Goal: Task Accomplishment & Management: Manage account settings

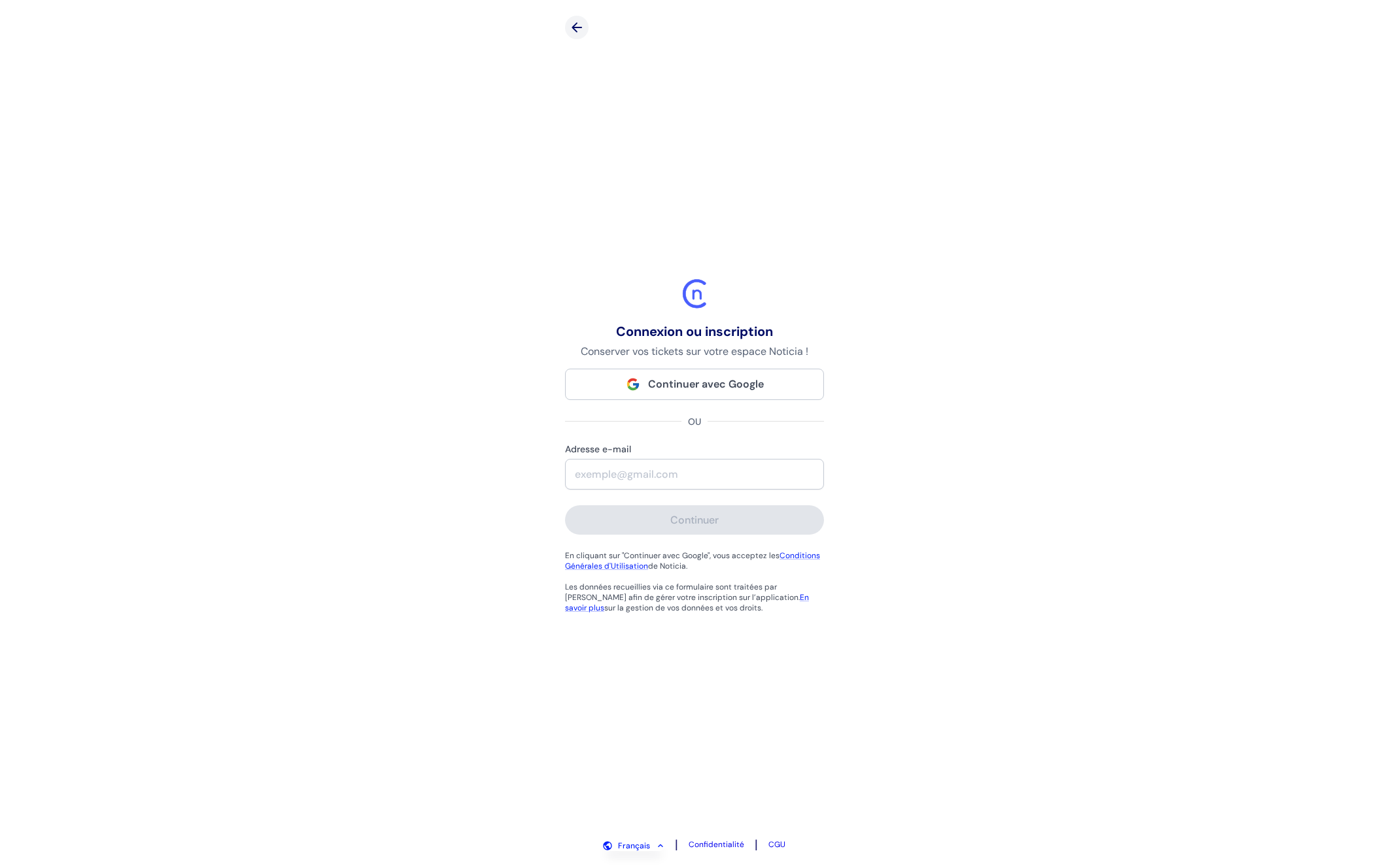
click at [719, 383] on span "Continuer avec Google" at bounding box center [706, 384] width 116 height 14
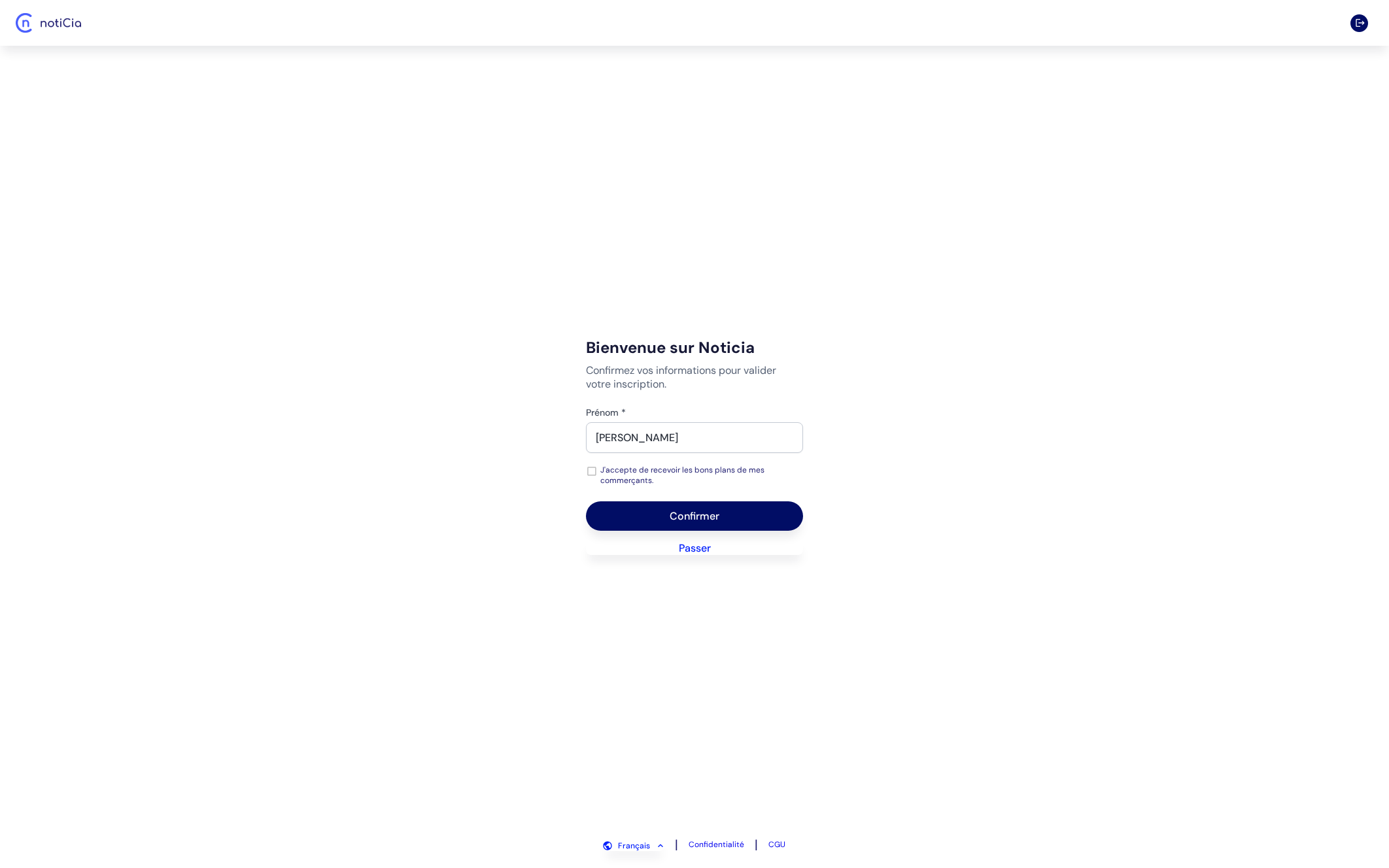
click at [630, 475] on p "J'accepte de recevoir les bons plans de mes commerçants." at bounding box center [696, 476] width 193 height 21
click at [598, 475] on input "J'accepte de recevoir les bons plans de mes commerçants." at bounding box center [589, 471] width 17 height 12
checkbox input "true"
click at [758, 513] on button "Confirmer" at bounding box center [694, 517] width 217 height 30
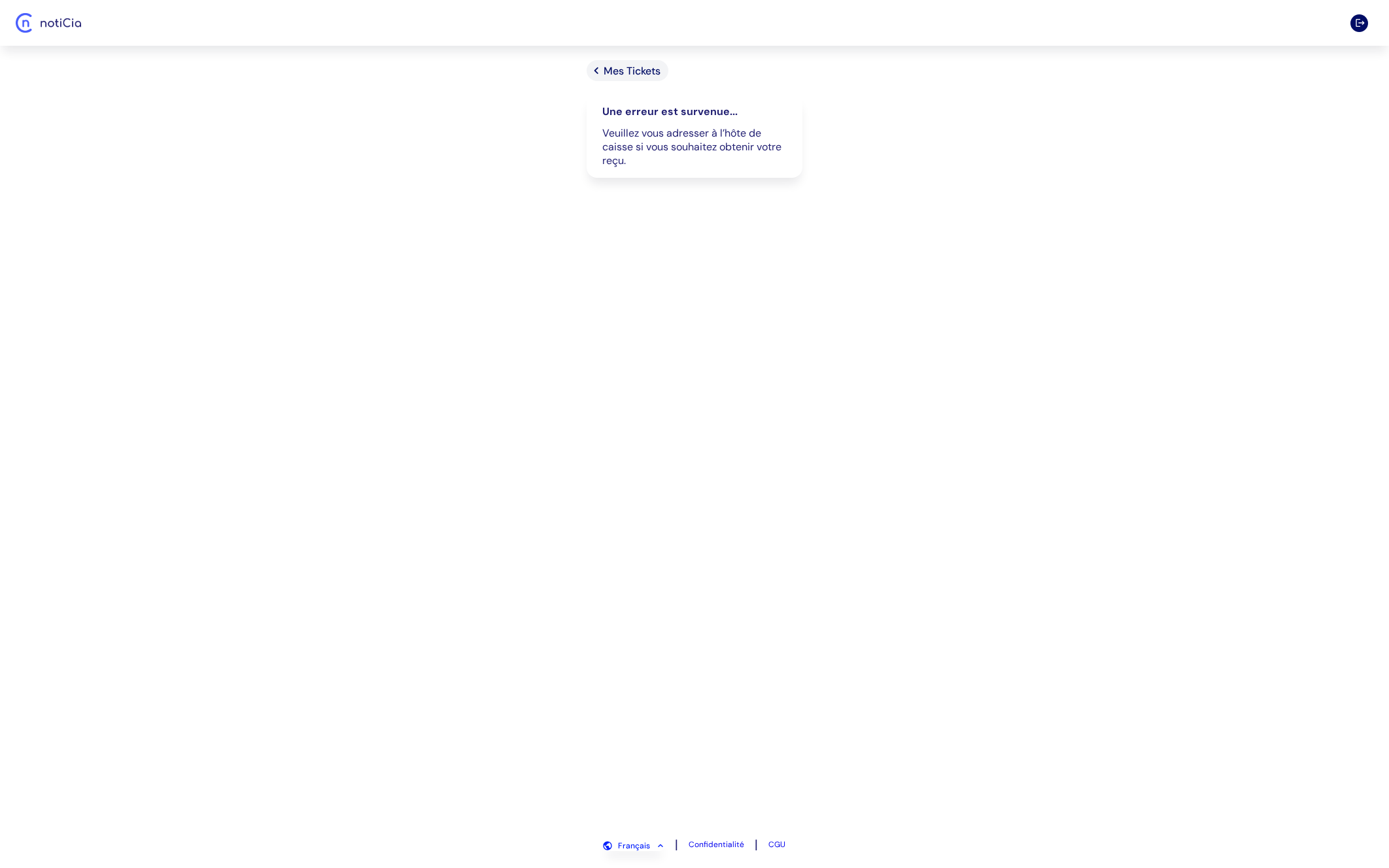
click at [640, 76] on span "Mes Tickets" at bounding box center [632, 71] width 57 height 14
click at [633, 65] on span "Mes Tickets" at bounding box center [632, 71] width 57 height 14
